Goal: Task Accomplishment & Management: Manage account settings

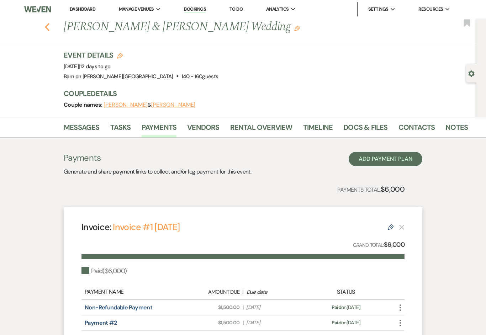
click at [49, 31] on use "button" at bounding box center [47, 27] width 5 height 8
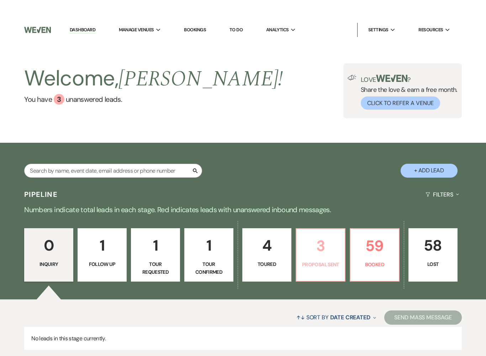
click at [325, 247] on p "Proposal Sent" at bounding box center [320, 244] width 40 height 8
select select "6"
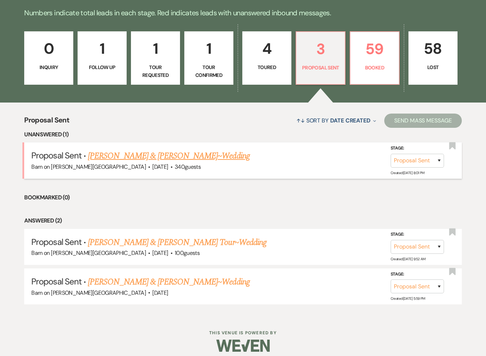
scroll to position [176, 0]
click at [187, 159] on link "[PERSON_NAME] & [PERSON_NAME]~Wedding" at bounding box center [168, 155] width 161 height 13
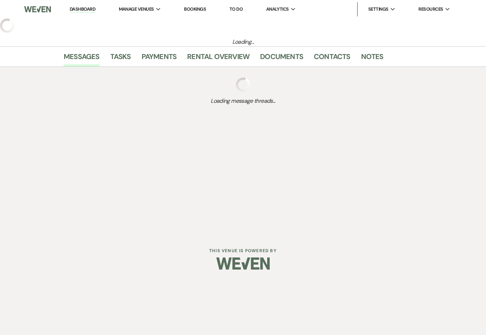
select select "6"
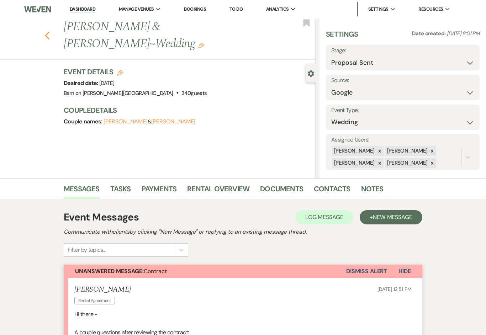
click at [49, 38] on icon "Previous" at bounding box center [46, 35] width 5 height 9
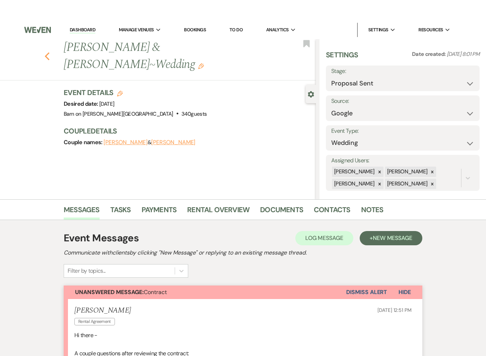
select select "6"
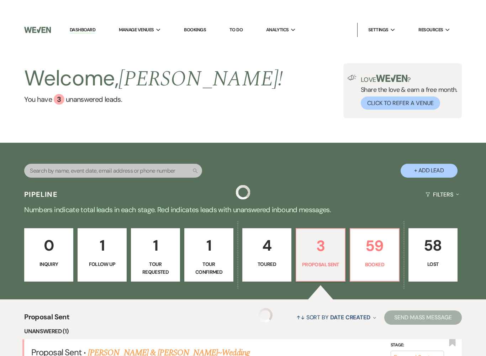
scroll to position [178, 0]
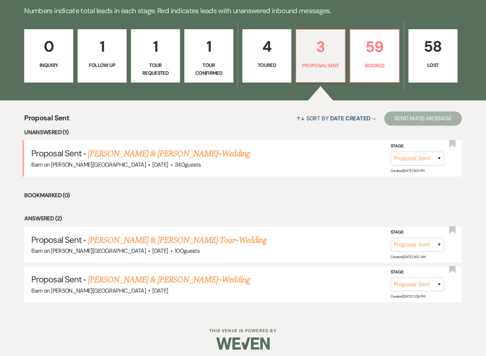
click at [263, 59] on link "4 Toured" at bounding box center [266, 55] width 49 height 53
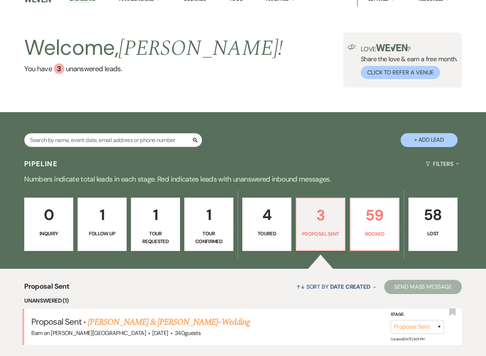
select select "5"
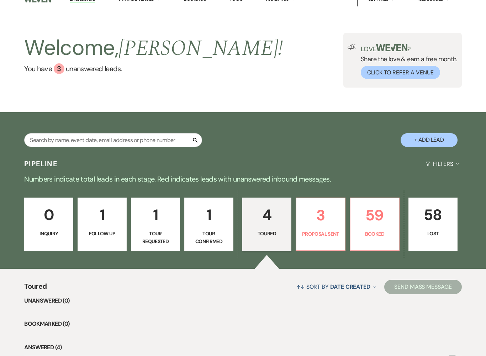
click at [217, 230] on p "Tour Confirmed" at bounding box center [209, 237] width 40 height 16
select select "4"
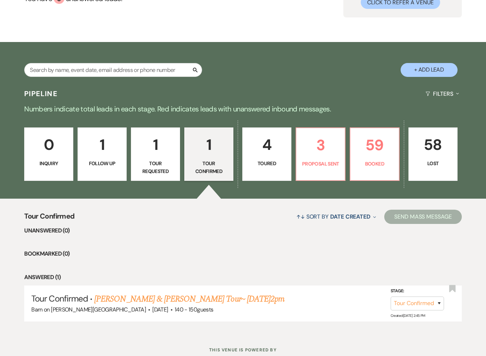
scroll to position [101, 0]
